Goal: Check status: Check status

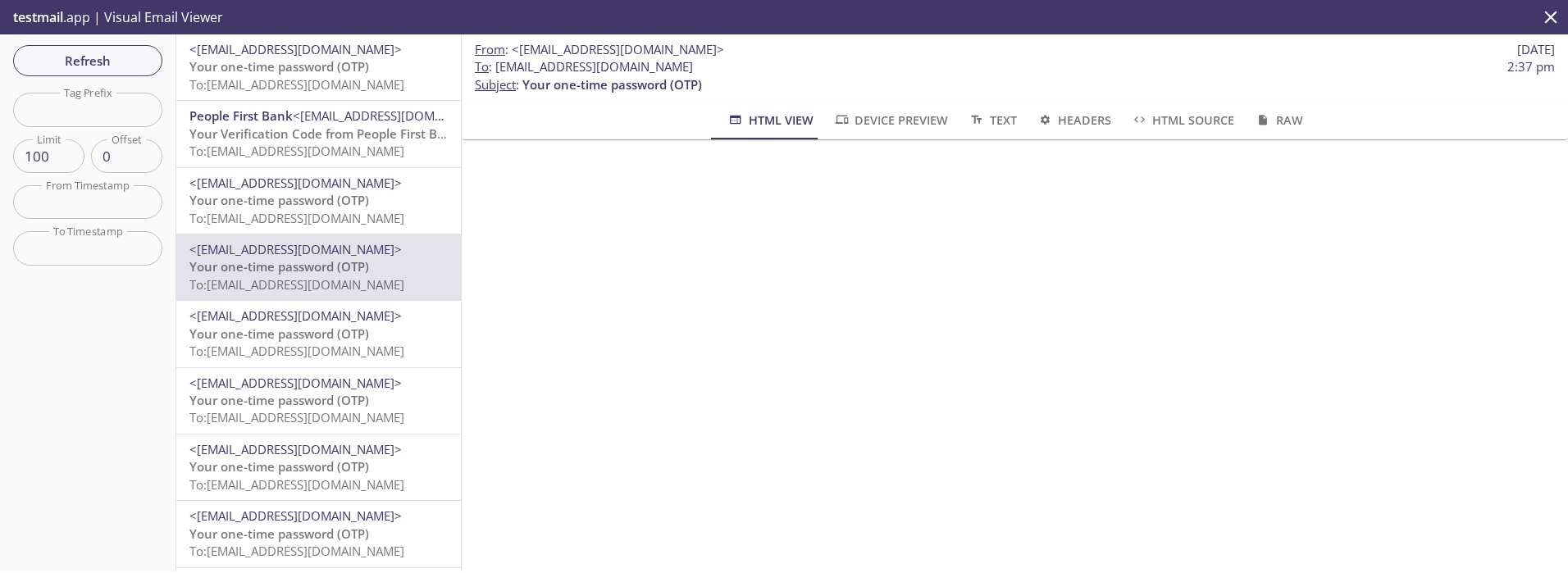
click at [253, 47] on span "<[EMAIL_ADDRESS][DOMAIN_NAME]>" at bounding box center [295, 49] width 213 height 17
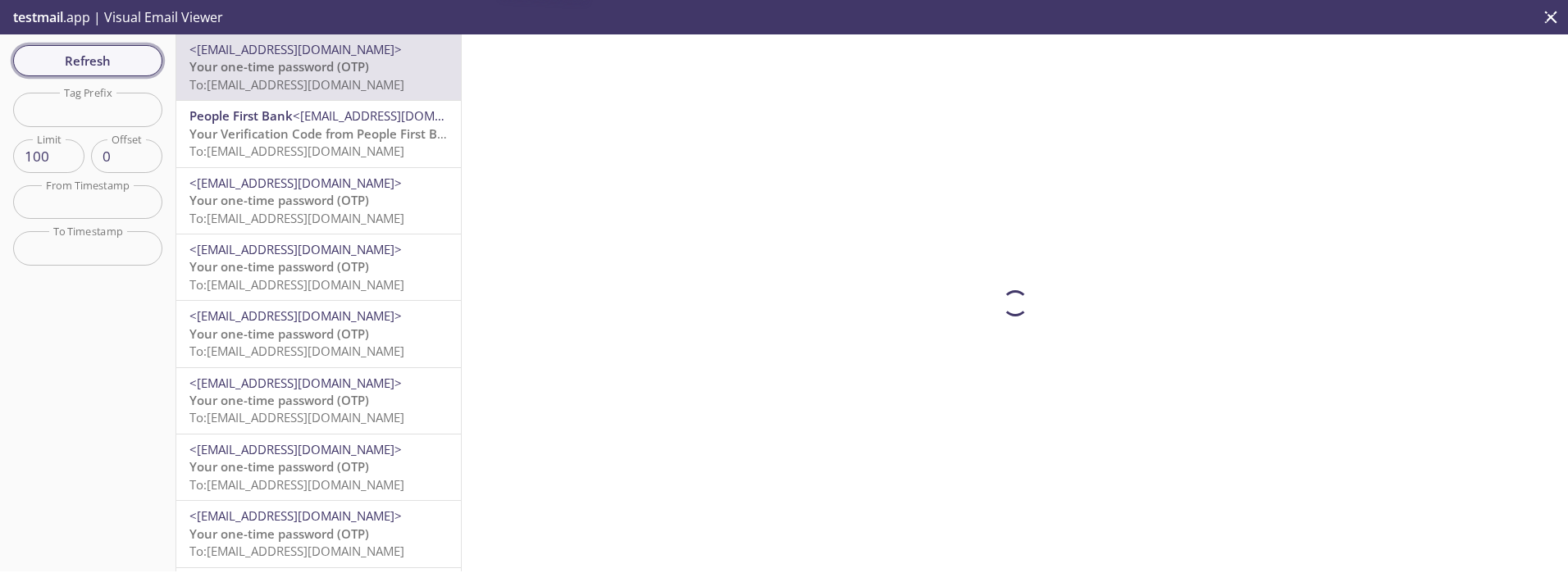
click at [92, 61] on span "Refresh" at bounding box center [88, 61] width 123 height 22
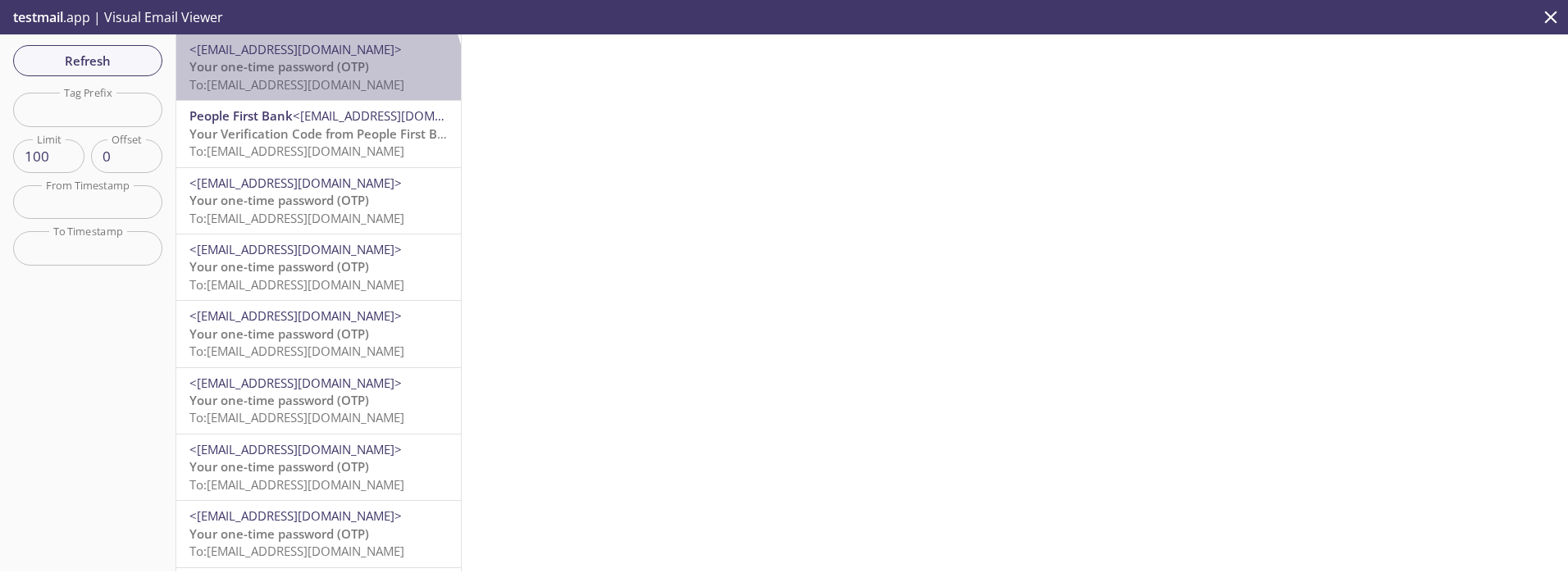
click at [317, 83] on span "To: [EMAIL_ADDRESS][DOMAIN_NAME]" at bounding box center [296, 84] width 215 height 17
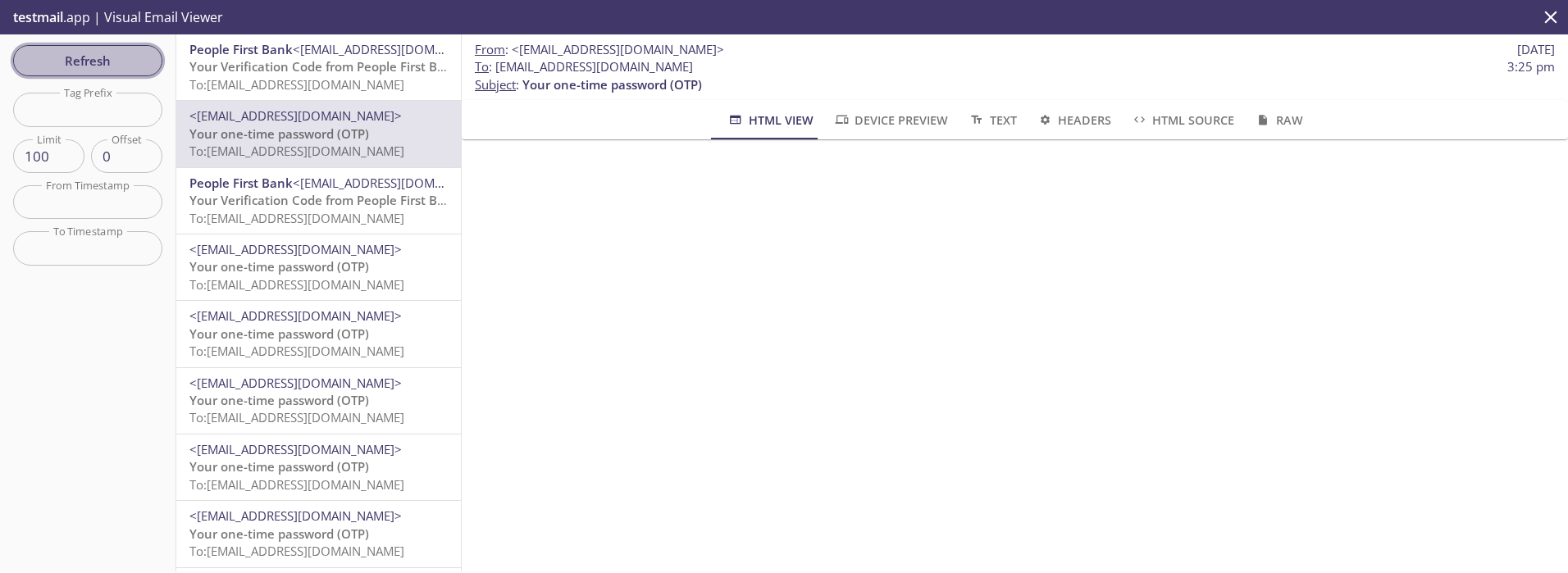
click at [81, 70] on span "Refresh" at bounding box center [88, 61] width 123 height 22
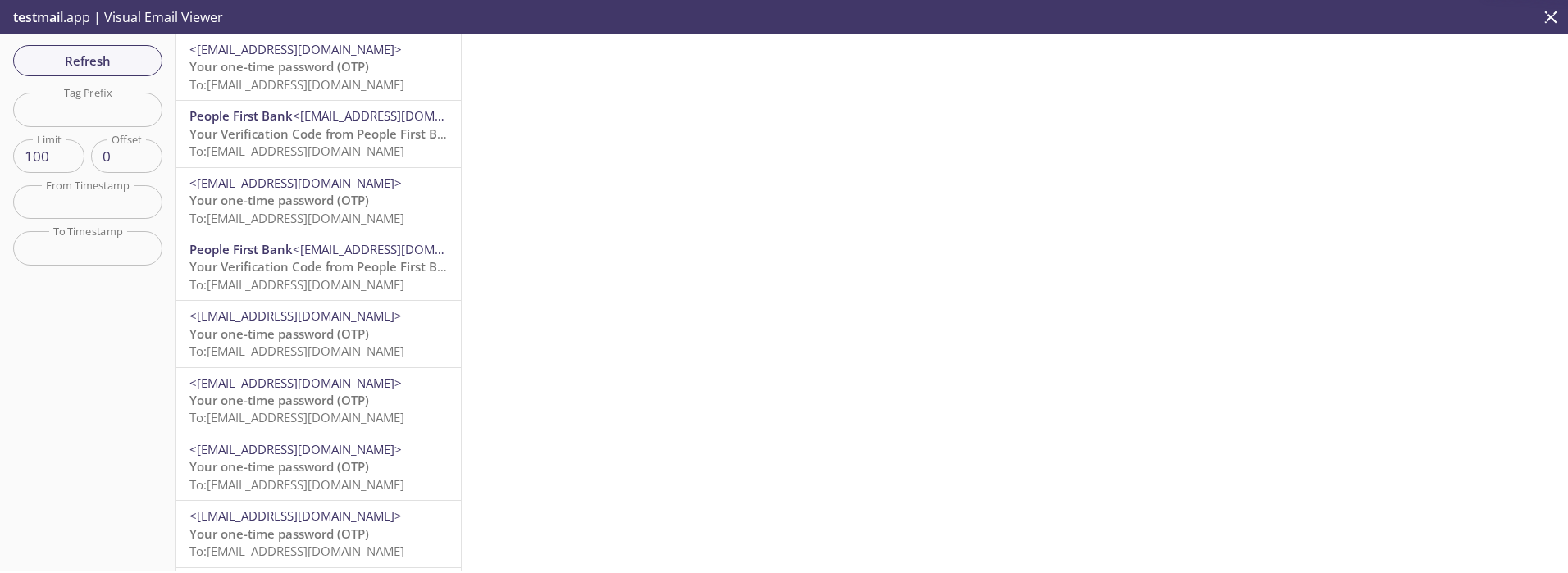
click at [316, 75] on span "Your one-time password (OTP)" at bounding box center [279, 66] width 179 height 17
